Goal: Task Accomplishment & Management: Manage account settings

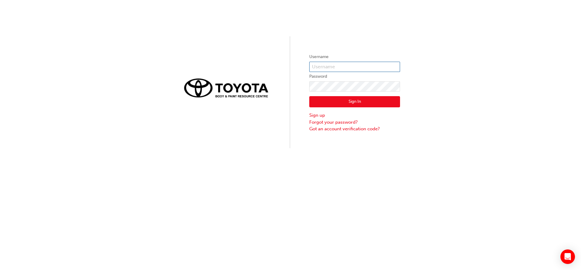
click at [353, 67] on input "text" at bounding box center [355, 67] width 91 height 10
type input "benjamnin.lucero1"
click at [372, 101] on button "Sign In" at bounding box center [355, 102] width 91 height 12
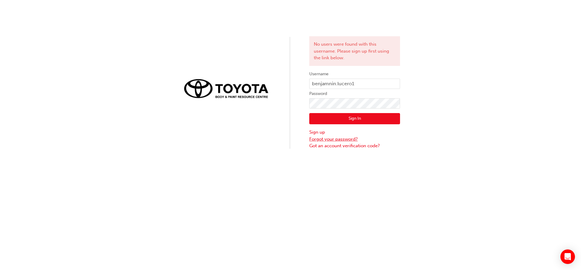
click at [330, 139] on link "Forgot your password?" at bounding box center [355, 139] width 91 height 7
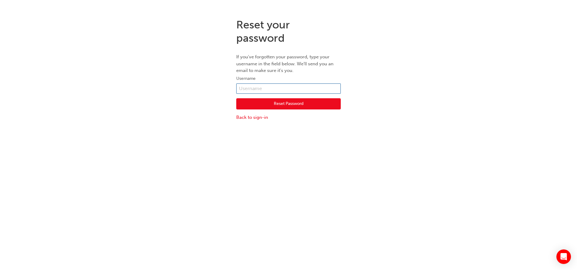
click at [267, 85] on input "text" at bounding box center [288, 89] width 104 height 10
click at [260, 90] on input "text" at bounding box center [288, 89] width 104 height 10
click at [254, 91] on input "text" at bounding box center [288, 89] width 104 height 10
paste input "550270"
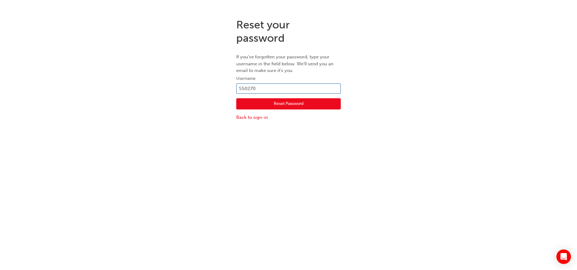
type input "550270"
click at [288, 102] on button "Reset Password" at bounding box center [288, 104] width 104 height 12
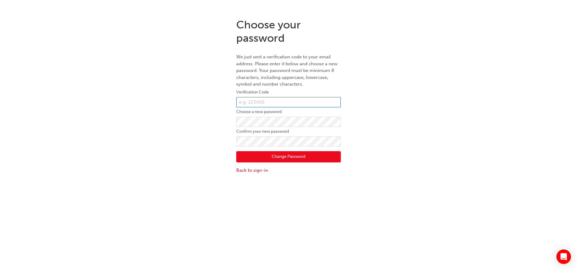
click at [284, 101] on input "text" at bounding box center [288, 102] width 104 height 10
type input "498260"
click at [298, 157] on button "Change Password" at bounding box center [288, 157] width 104 height 12
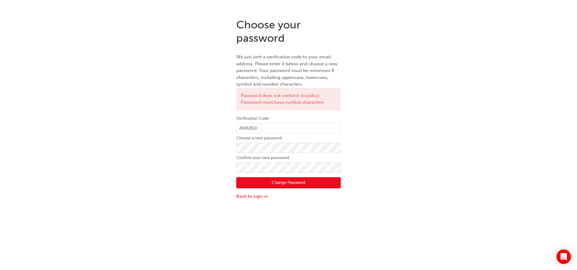
click at [301, 182] on button "Change Password" at bounding box center [288, 183] width 104 height 12
